Goal: Task Accomplishment & Management: Manage account settings

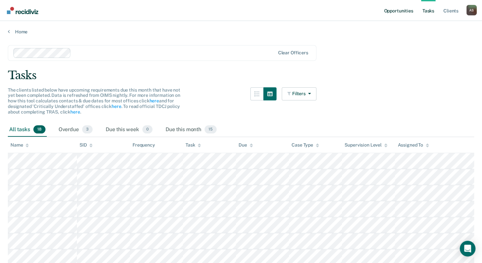
click at [402, 12] on link "Opportunities" at bounding box center [399, 10] width 32 height 21
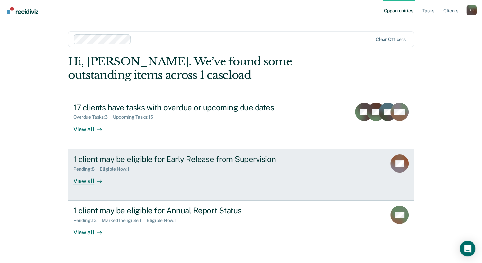
click at [86, 182] on div "View all" at bounding box center [91, 178] width 37 height 13
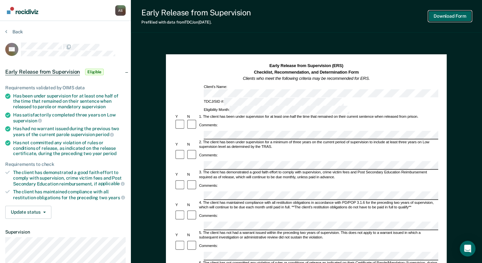
click at [451, 18] on button "Download Form" at bounding box center [450, 16] width 43 height 11
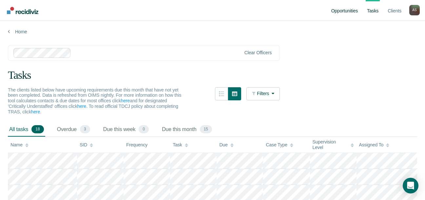
click at [347, 9] on link "Opportunities" at bounding box center [344, 10] width 29 height 21
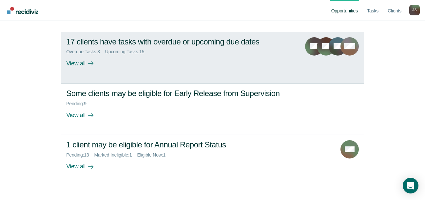
scroll to position [78, 0]
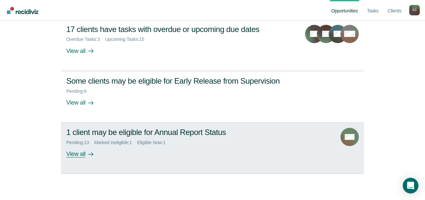
click at [78, 157] on div "View all" at bounding box center [84, 152] width 37 height 13
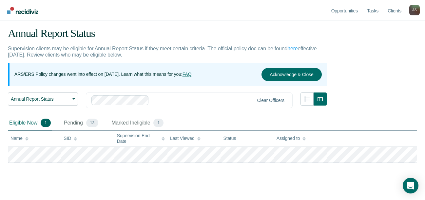
scroll to position [28, 0]
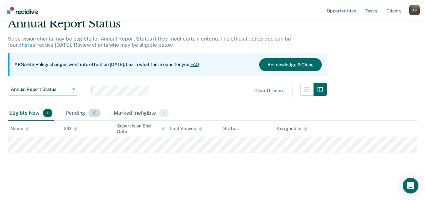
click at [79, 114] on div "Pending 13" at bounding box center [83, 113] width 38 height 14
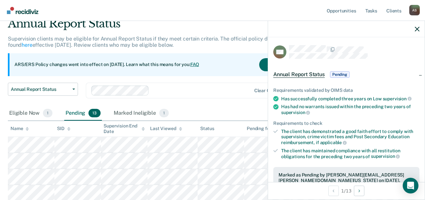
click at [343, 74] on span "Pending" at bounding box center [340, 74] width 20 height 7
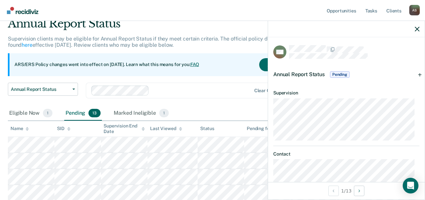
click at [335, 74] on span "Pending" at bounding box center [340, 74] width 20 height 7
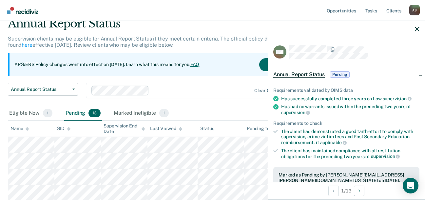
click at [337, 73] on span "Pending" at bounding box center [340, 74] width 20 height 7
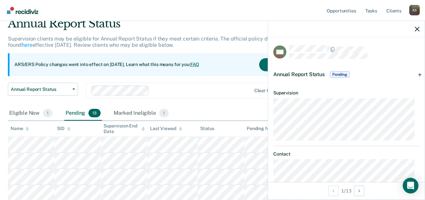
click at [345, 73] on span "Pending" at bounding box center [340, 74] width 20 height 7
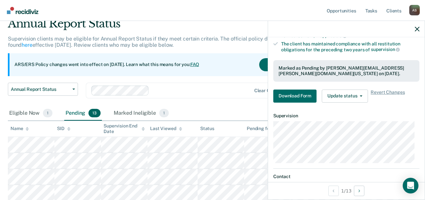
scroll to position [131, 0]
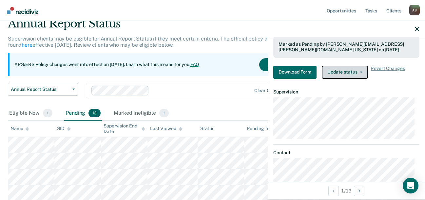
click at [353, 71] on button "Update status" at bounding box center [345, 72] width 46 height 13
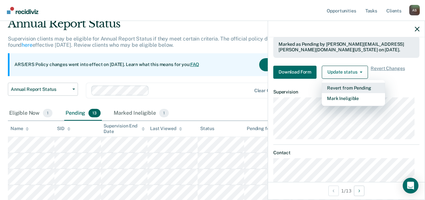
click at [348, 88] on button "Revert from Pending" at bounding box center [353, 88] width 63 height 10
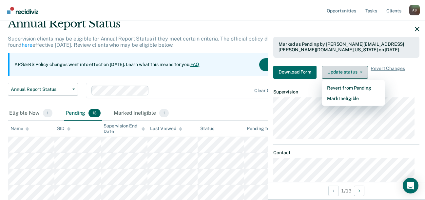
scroll to position [99, 0]
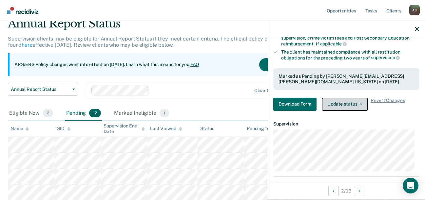
click at [360, 102] on button "Update status" at bounding box center [345, 104] width 46 height 13
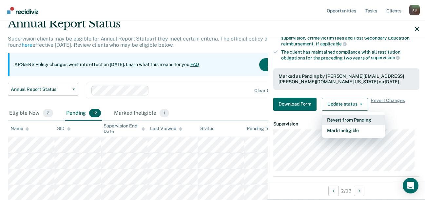
click at [346, 120] on button "Revert from Pending" at bounding box center [353, 120] width 63 height 10
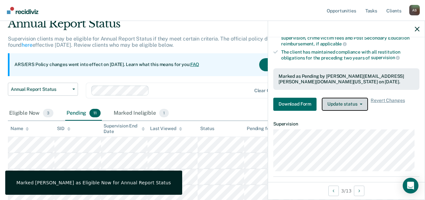
click at [343, 104] on button "Update status" at bounding box center [345, 104] width 46 height 13
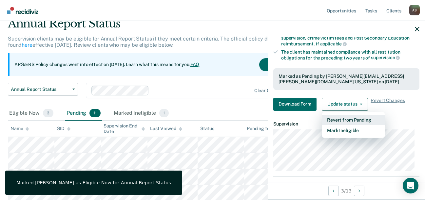
click at [340, 119] on button "Revert from Pending" at bounding box center [353, 120] width 63 height 10
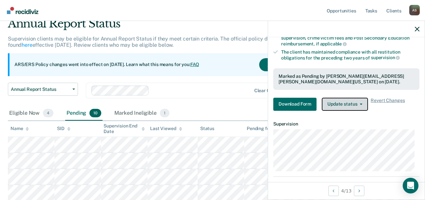
click at [341, 105] on button "Update status" at bounding box center [345, 104] width 46 height 13
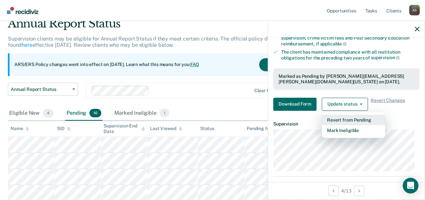
click at [341, 119] on button "Revert from Pending" at bounding box center [353, 120] width 63 height 10
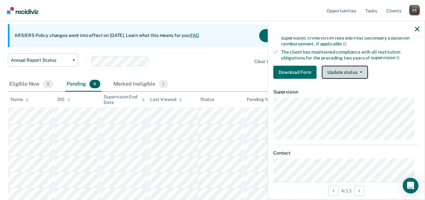
scroll to position [56, 0]
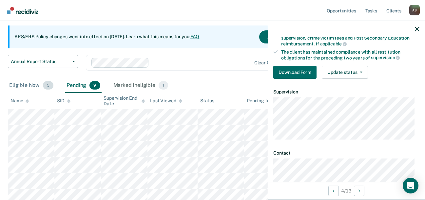
click at [26, 86] on div "Eligible Now 5" at bounding box center [31, 86] width 47 height 14
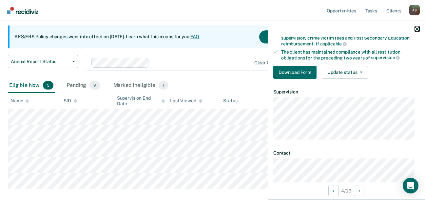
click at [418, 27] on icon "button" at bounding box center [417, 29] width 5 height 5
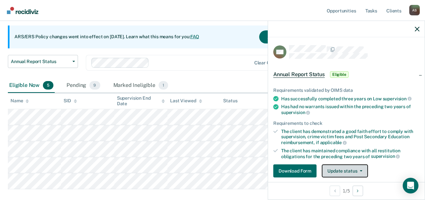
click at [346, 169] on button "Update status" at bounding box center [345, 171] width 46 height 13
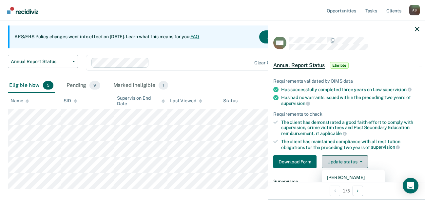
click at [346, 163] on button "Update status" at bounding box center [345, 162] width 46 height 13
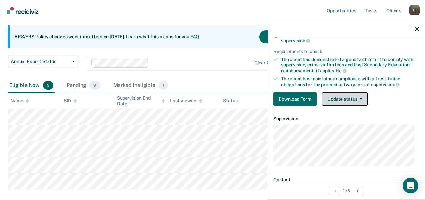
scroll to position [75, 0]
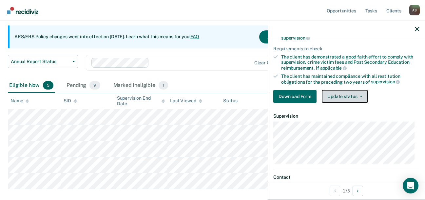
click at [339, 97] on button "Update status" at bounding box center [345, 96] width 46 height 13
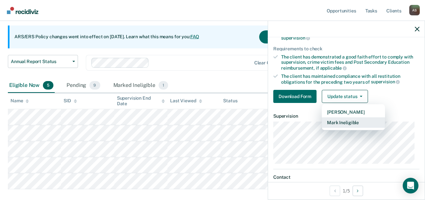
click at [339, 122] on button "Mark Ineligible" at bounding box center [353, 123] width 63 height 10
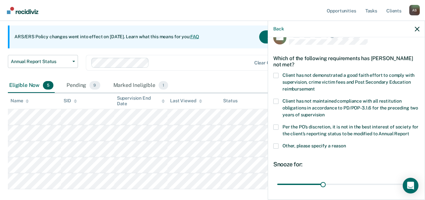
scroll to position [4, 0]
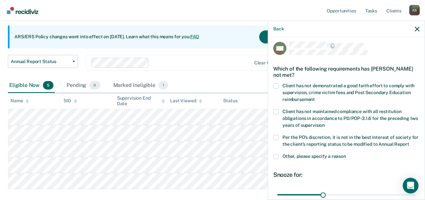
click at [276, 86] on span at bounding box center [275, 86] width 5 height 5
click at [315, 97] on input "Client has not demonstrated a good faith effort to comply with supervision, cri…" at bounding box center [315, 97] width 0 height 0
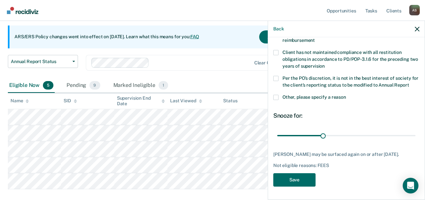
scroll to position [89, 0]
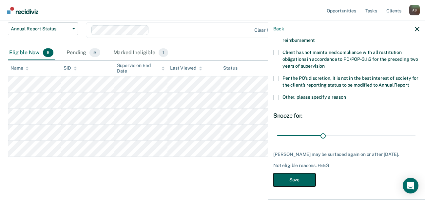
click at [297, 180] on button "Save" at bounding box center [294, 180] width 42 height 13
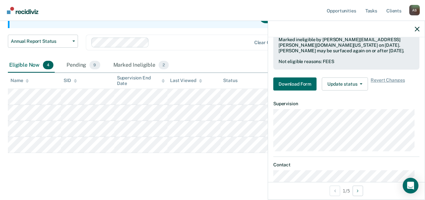
scroll to position [163, 0]
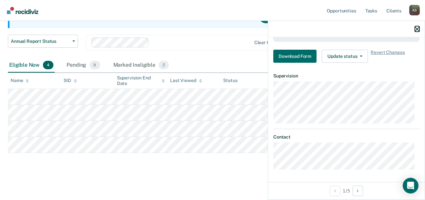
click at [418, 28] on icon "button" at bounding box center [417, 29] width 5 height 5
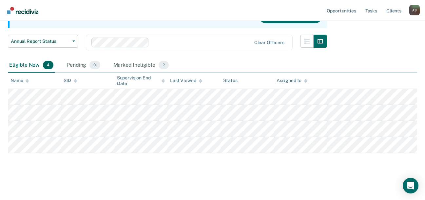
click at [138, 58] on div "Marked Ineligible 2" at bounding box center [141, 65] width 58 height 14
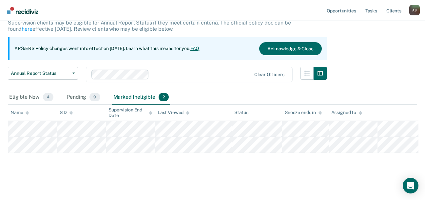
scroll to position [44, 0]
click at [84, 95] on div "Pending 9" at bounding box center [83, 97] width 36 height 14
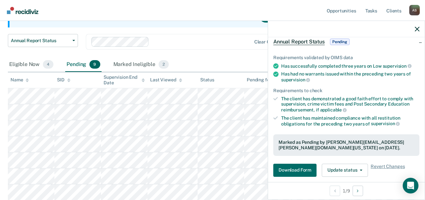
scroll to position [65, 0]
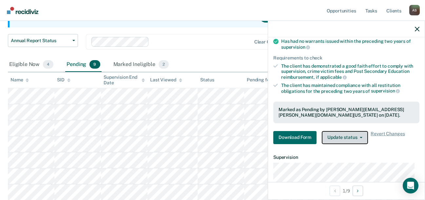
click at [338, 137] on button "Update status" at bounding box center [345, 137] width 46 height 13
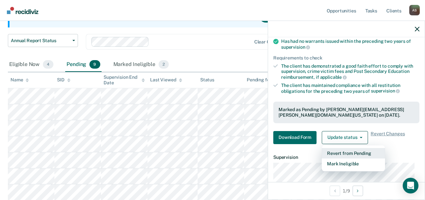
click at [343, 151] on button "Revert from Pending" at bounding box center [353, 153] width 63 height 10
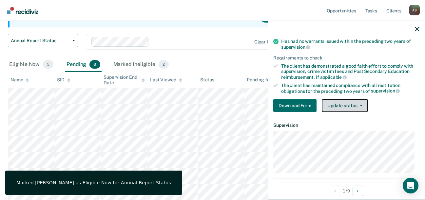
click at [345, 108] on button "Update status" at bounding box center [345, 105] width 46 height 13
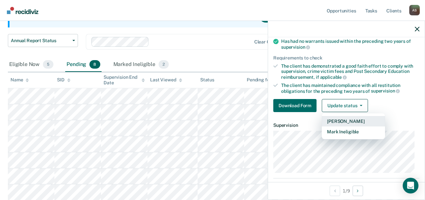
click at [338, 119] on button "[PERSON_NAME]" at bounding box center [353, 121] width 63 height 10
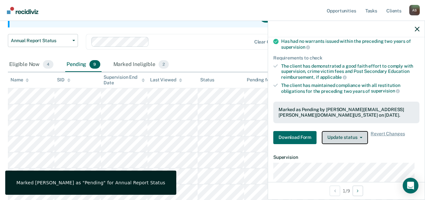
click at [343, 135] on button "Update status" at bounding box center [345, 137] width 46 height 13
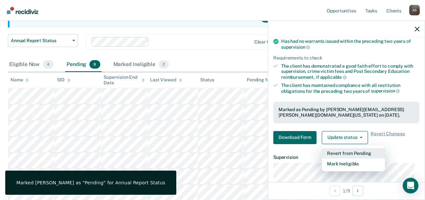
click at [338, 151] on button "Revert from Pending" at bounding box center [353, 153] width 63 height 10
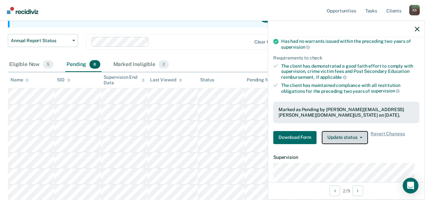
click at [343, 138] on button "Update status" at bounding box center [345, 137] width 46 height 13
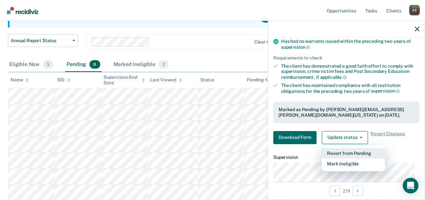
click at [336, 153] on button "Revert from Pending" at bounding box center [353, 153] width 63 height 10
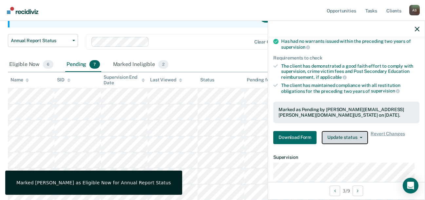
click at [336, 136] on button "Update status" at bounding box center [345, 137] width 46 height 13
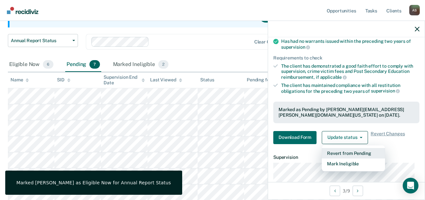
click at [334, 153] on button "Revert from Pending" at bounding box center [353, 153] width 63 height 10
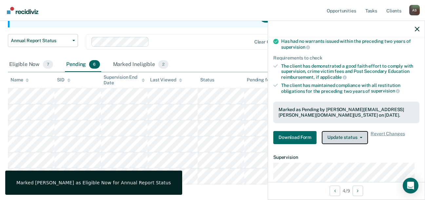
click at [343, 136] on button "Update status" at bounding box center [345, 137] width 46 height 13
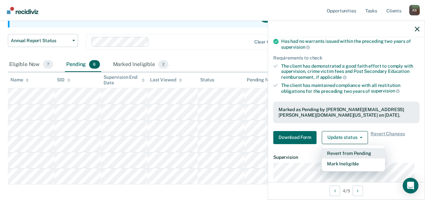
click at [333, 152] on button "Revert from Pending" at bounding box center [353, 153] width 63 height 10
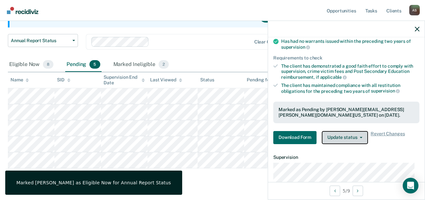
click at [338, 137] on button "Update status" at bounding box center [345, 137] width 46 height 13
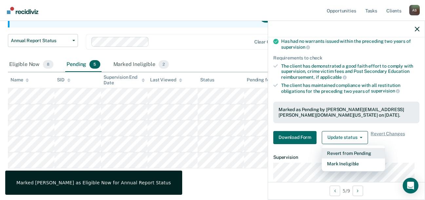
click at [334, 152] on button "Revert from Pending" at bounding box center [353, 153] width 63 height 10
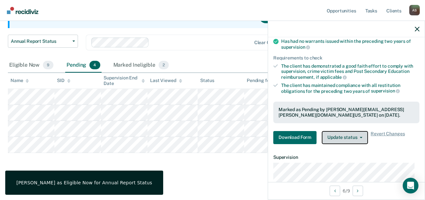
click at [338, 135] on button "Update status" at bounding box center [345, 137] width 46 height 13
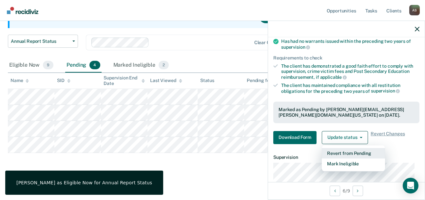
click at [334, 152] on button "Revert from Pending" at bounding box center [353, 153] width 63 height 10
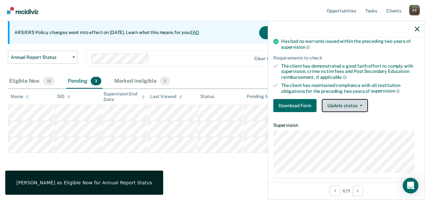
scroll to position [70, 0]
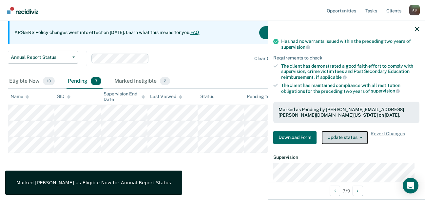
click at [340, 138] on button "Update status" at bounding box center [345, 137] width 46 height 13
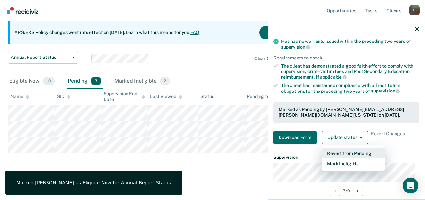
click at [332, 152] on button "Revert from Pending" at bounding box center [353, 153] width 63 height 10
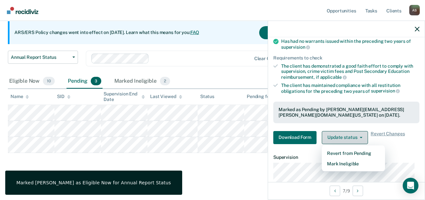
scroll to position [51, 0]
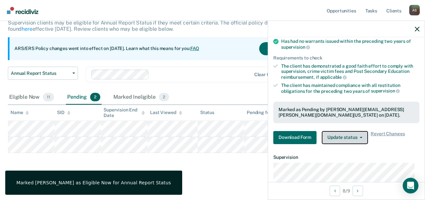
click at [337, 139] on button "Update status" at bounding box center [345, 137] width 46 height 13
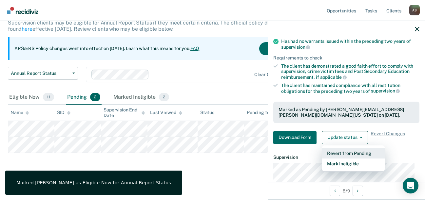
click at [332, 152] on button "Revert from Pending" at bounding box center [353, 153] width 63 height 10
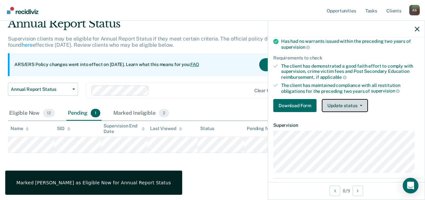
scroll to position [31, 0]
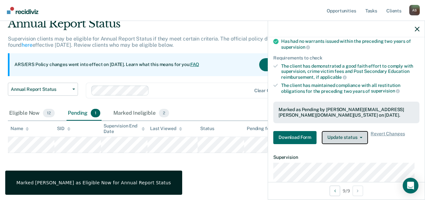
click at [334, 136] on button "Update status" at bounding box center [345, 137] width 46 height 13
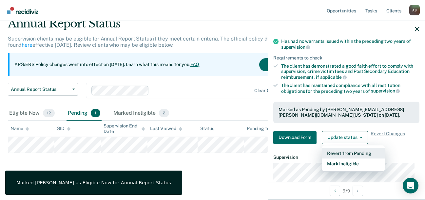
click at [337, 152] on button "Revert from Pending" at bounding box center [353, 153] width 63 height 10
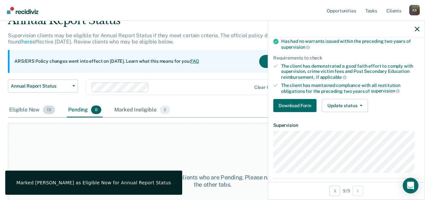
click at [32, 109] on div "Eligible Now 13" at bounding box center [32, 110] width 48 height 14
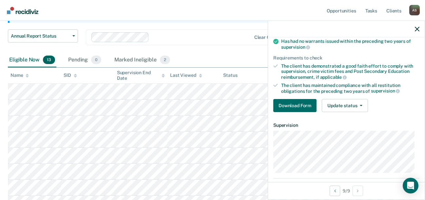
scroll to position [97, 0]
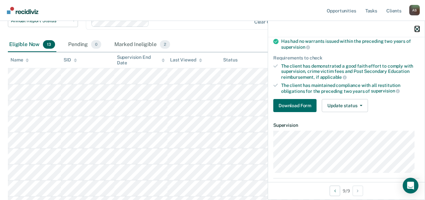
click at [418, 28] on icon "button" at bounding box center [417, 29] width 5 height 5
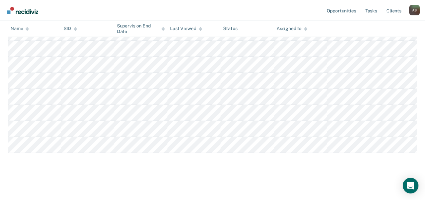
scroll to position [261, 0]
drag, startPoint x: 175, startPoint y: 7, endPoint x: 192, endPoint y: 0, distance: 18.2
click at [181, 3] on nav "Opportunities Tasks Client s [PERSON_NAME] A S Profile How it works Log Out" at bounding box center [212, 10] width 425 height 21
